Goal: Task Accomplishment & Management: Manage account settings

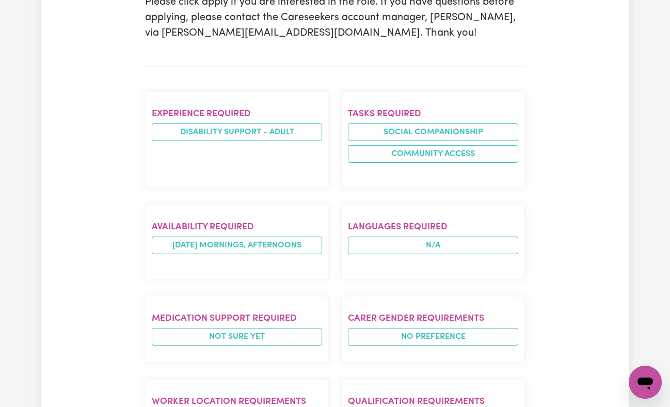
scroll to position [355, 0]
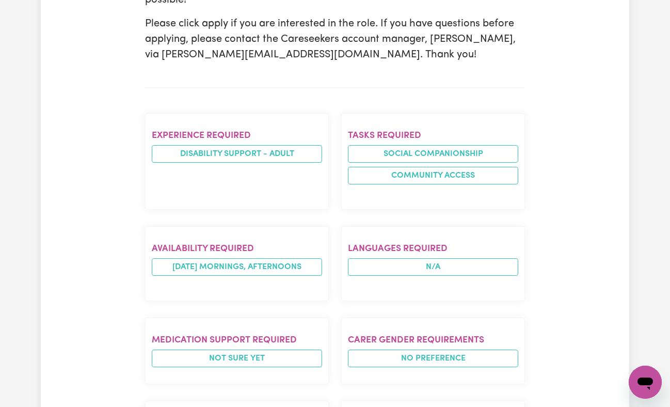
click at [67, 295] on div "Support Worker Needed Every [DATE] In [GEOGRAPHIC_DATA], [GEOGRAPHIC_DATA] FRES…" at bounding box center [335, 192] width 588 height 964
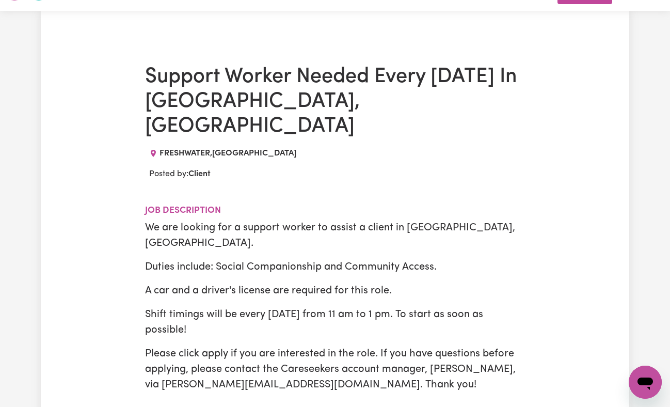
scroll to position [0, 0]
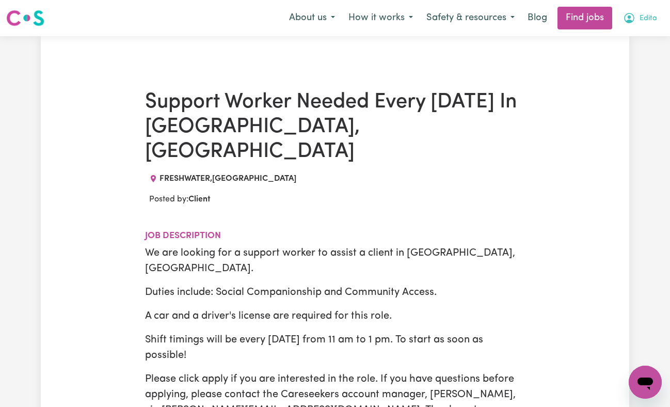
click at [646, 21] on span "Edita" at bounding box center [648, 18] width 18 height 11
click at [627, 56] on link "My Dashboard" at bounding box center [622, 60] width 82 height 20
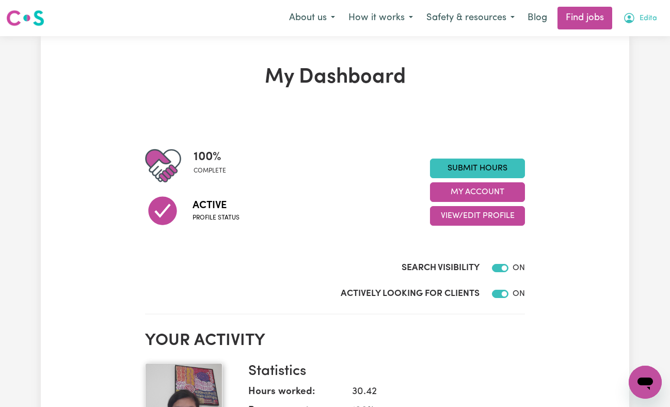
click at [644, 22] on span "Edita" at bounding box center [648, 18] width 18 height 11
click at [633, 58] on link "My Dashboard" at bounding box center [622, 60] width 82 height 20
click at [629, 42] on link "My Account" at bounding box center [622, 40] width 82 height 20
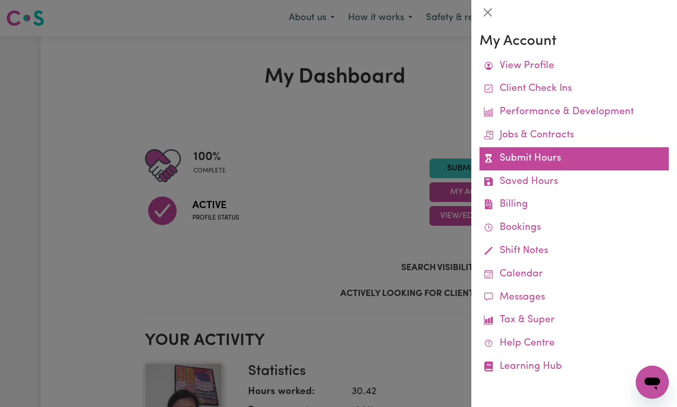
click at [591, 159] on link "Submit Hours" at bounding box center [574, 158] width 189 height 23
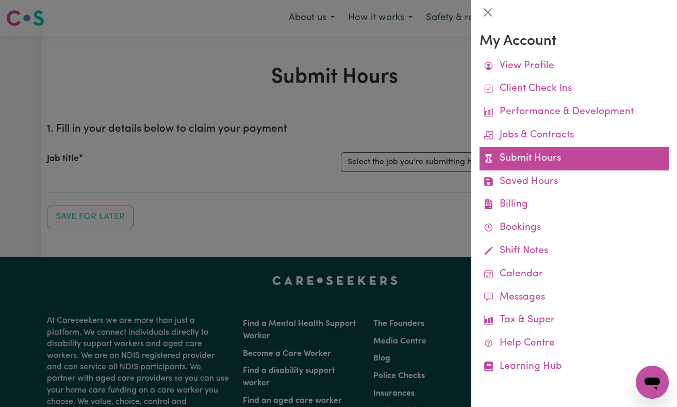
click at [537, 158] on link "Submit Hours" at bounding box center [574, 158] width 189 height 23
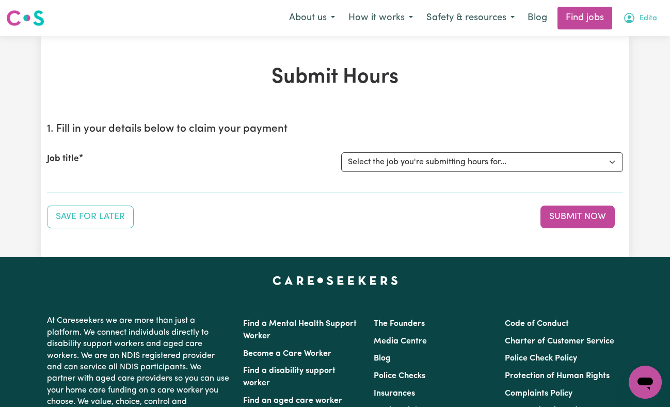
click at [650, 15] on span "Edita" at bounding box center [648, 18] width 18 height 11
click at [616, 60] on link "My Dashboard" at bounding box center [622, 60] width 82 height 20
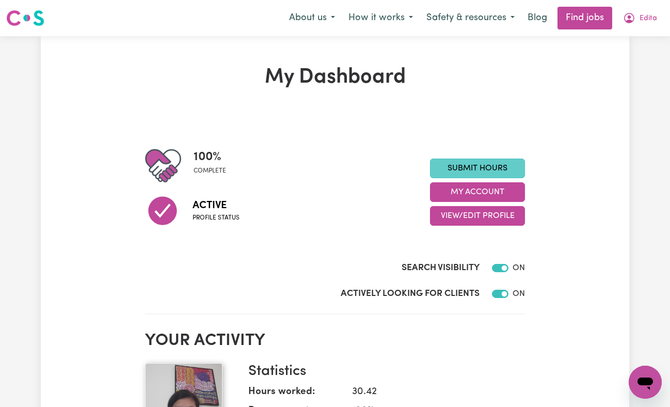
click at [484, 170] on link "Submit Hours" at bounding box center [477, 168] width 95 height 20
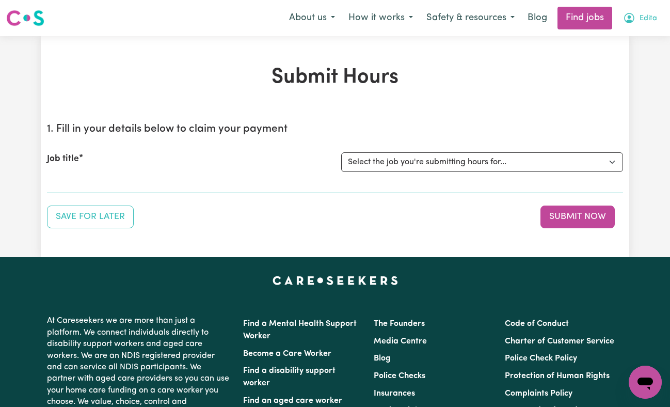
click at [659, 16] on button "Edita" at bounding box center [639, 18] width 47 height 22
click at [617, 35] on link "My Account" at bounding box center [622, 40] width 82 height 20
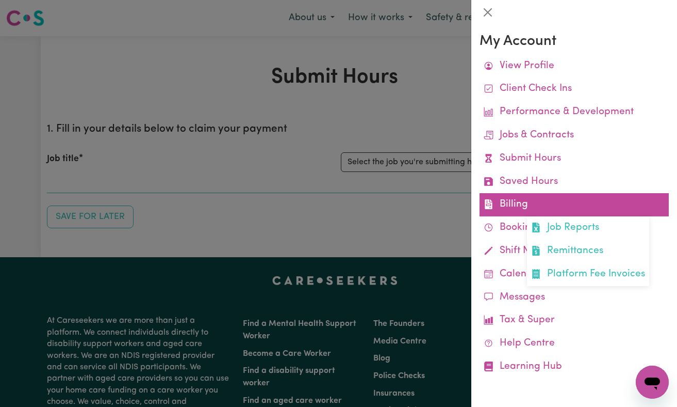
click at [579, 208] on link "Billing Job Reports Remittances Platform Fee Invoices" at bounding box center [574, 204] width 189 height 23
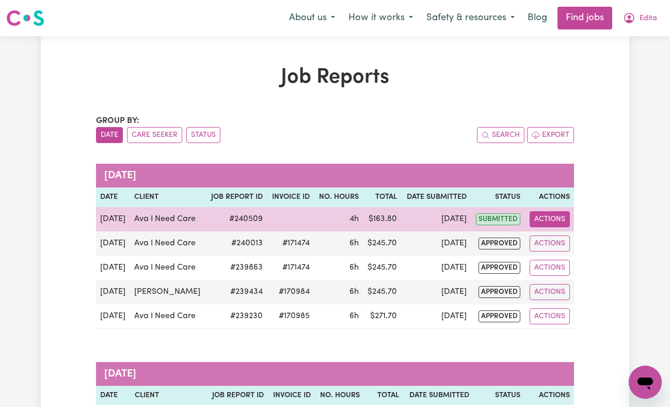
click at [552, 219] on button "Actions" at bounding box center [549, 219] width 40 height 16
click at [604, 240] on link "View Job Report" at bounding box center [574, 243] width 88 height 21
select select "pm"
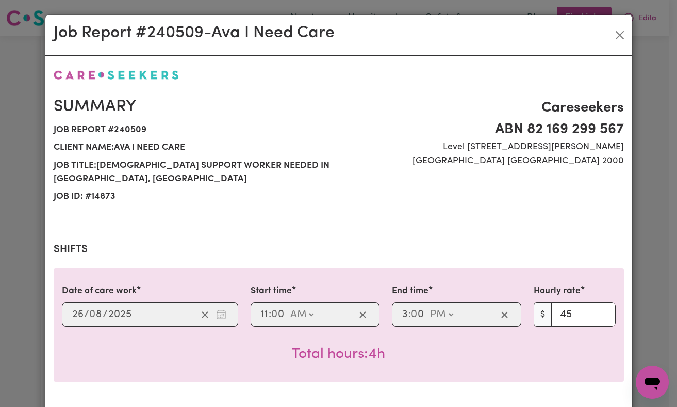
select select "45-Weekday"
click at [77, 201] on span "Job ID: # 14873" at bounding box center [193, 197] width 279 height 18
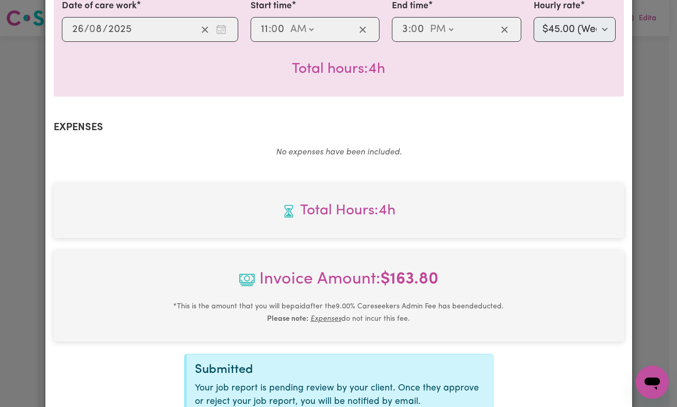
scroll to position [375, 0]
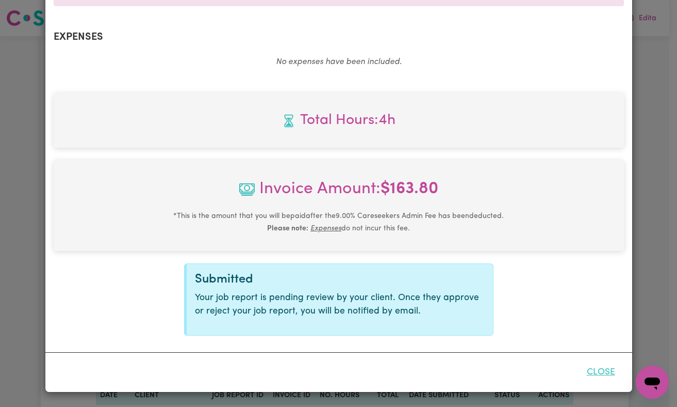
click at [598, 377] on button "Close" at bounding box center [601, 372] width 46 height 23
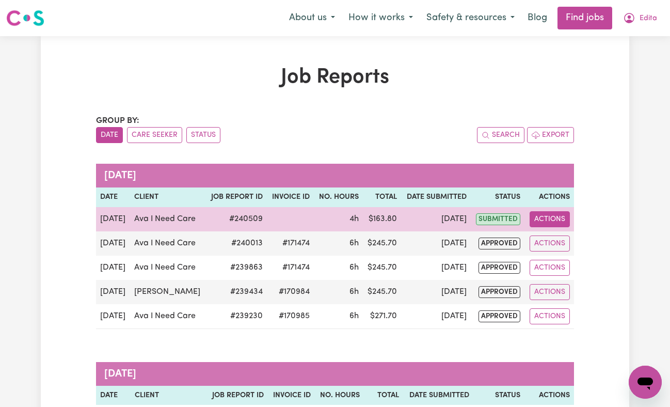
click at [559, 218] on button "Actions" at bounding box center [549, 219] width 40 height 16
click at [603, 253] on link "View Job Report" at bounding box center [574, 243] width 88 height 21
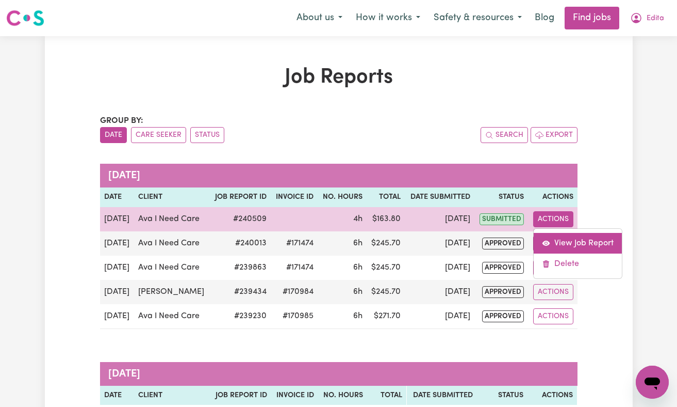
select select "pm"
select select "45-Weekday"
